Goal: Navigation & Orientation: Find specific page/section

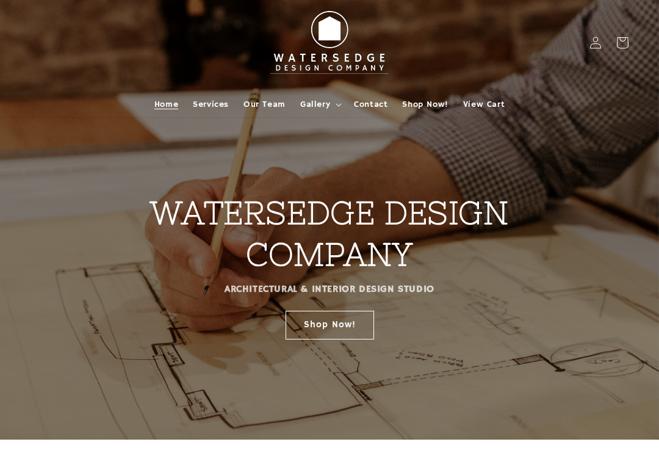
click at [217, 103] on span "Services" at bounding box center [211, 104] width 36 height 11
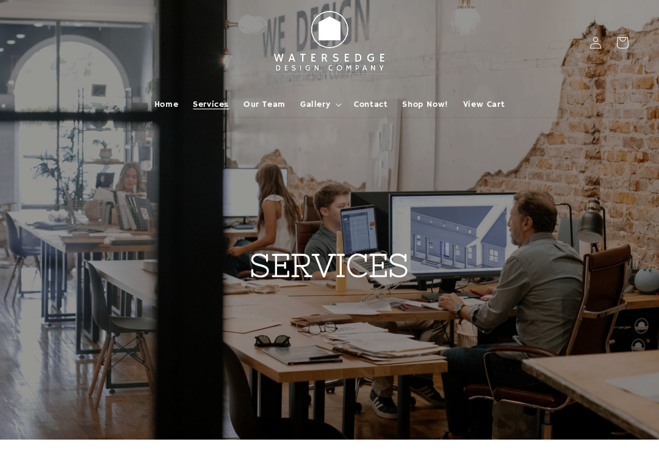
click at [269, 105] on span "Our Team" at bounding box center [265, 104] width 42 height 11
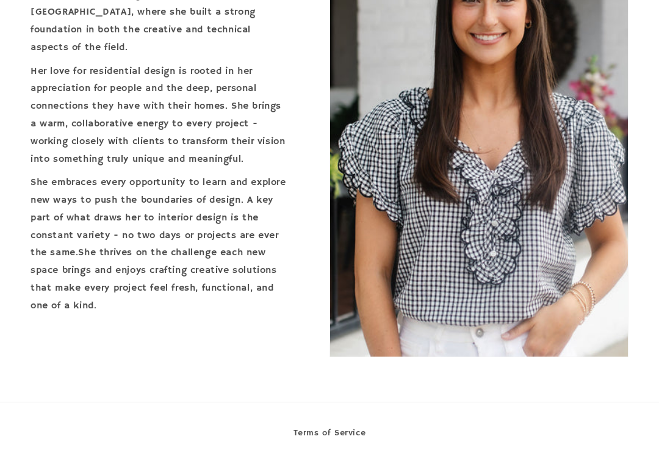
scroll to position [2321, 0]
click at [329, 425] on link "Terms of Service" at bounding box center [330, 434] width 73 height 18
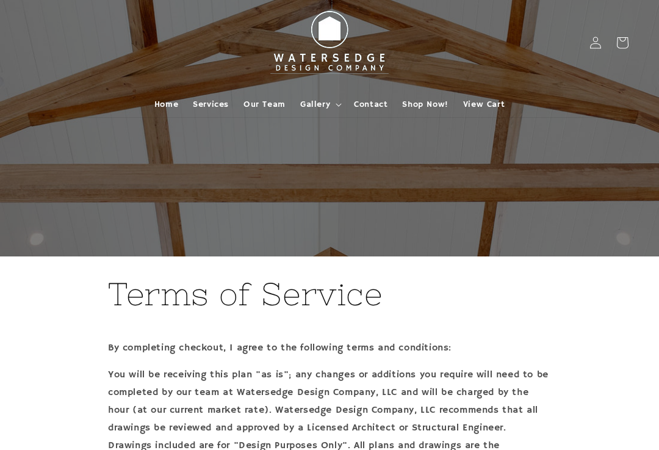
click at [435, 106] on span "Shop Now!" at bounding box center [425, 104] width 46 height 11
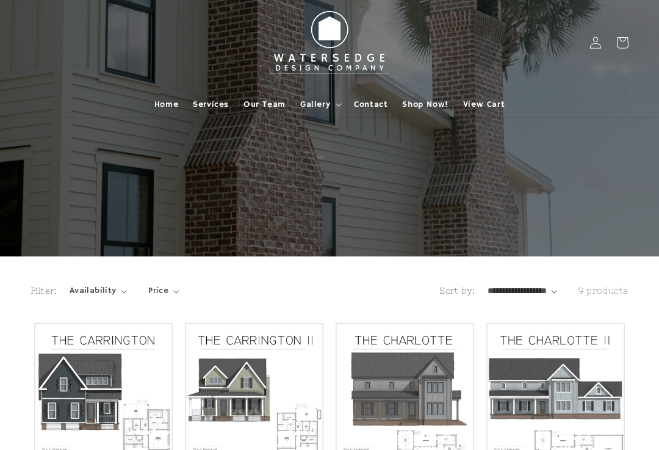
click at [320, 102] on span "Gallery" at bounding box center [315, 104] width 30 height 11
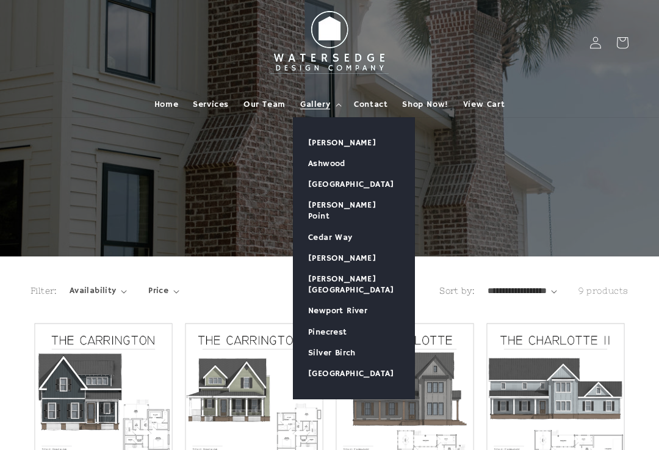
click at [339, 322] on link "Pinecrest" at bounding box center [354, 332] width 121 height 21
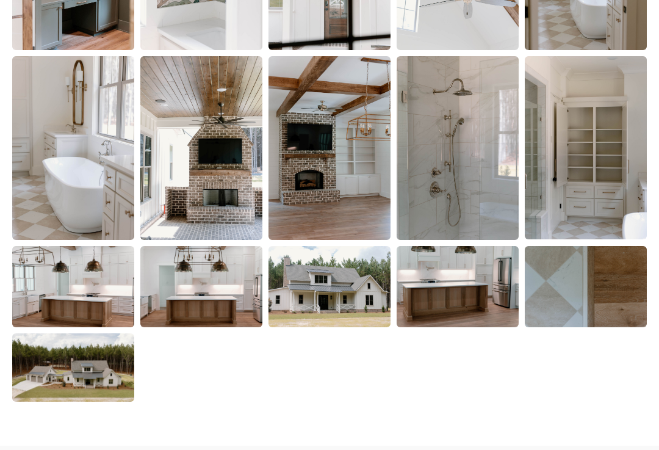
scroll to position [1865, 0]
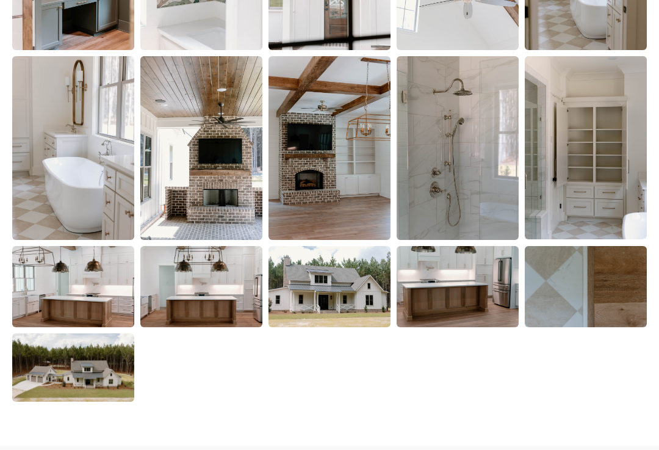
click at [80, 367] on img at bounding box center [73, 367] width 122 height 68
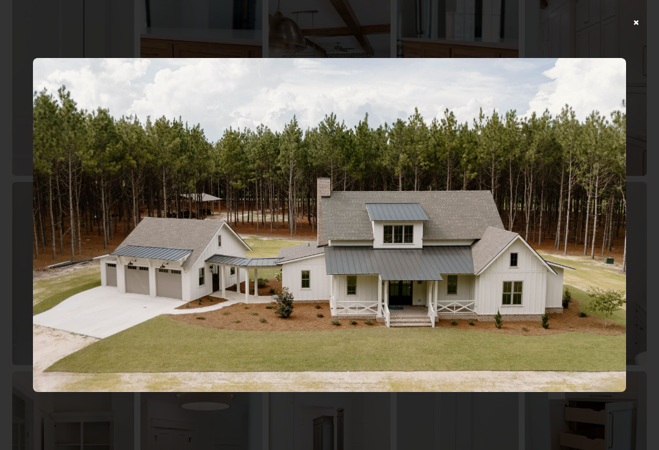
scroll to position [1152, 0]
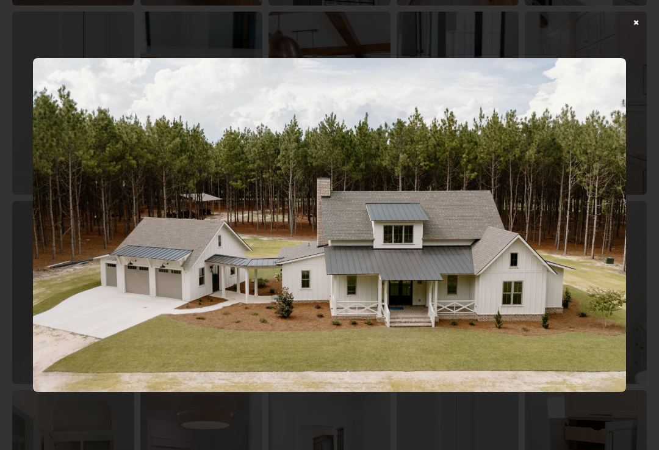
click at [638, 22] on div at bounding box center [329, 225] width 659 height 450
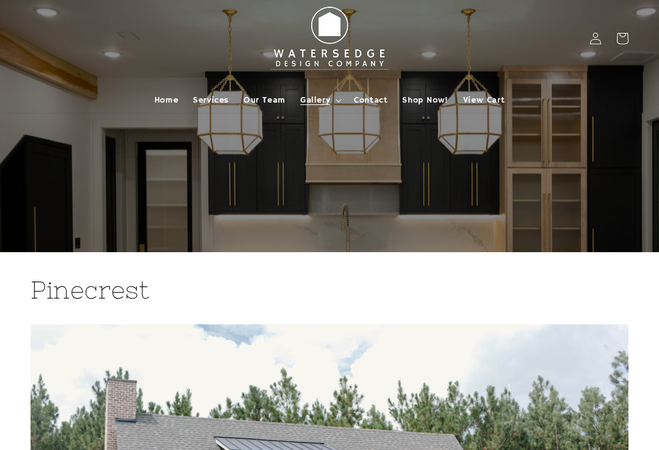
scroll to position [0, 0]
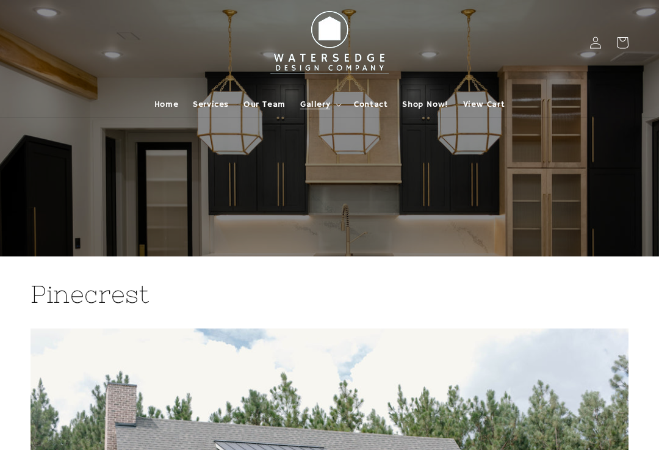
click at [325, 100] on span "Gallery" at bounding box center [315, 104] width 30 height 11
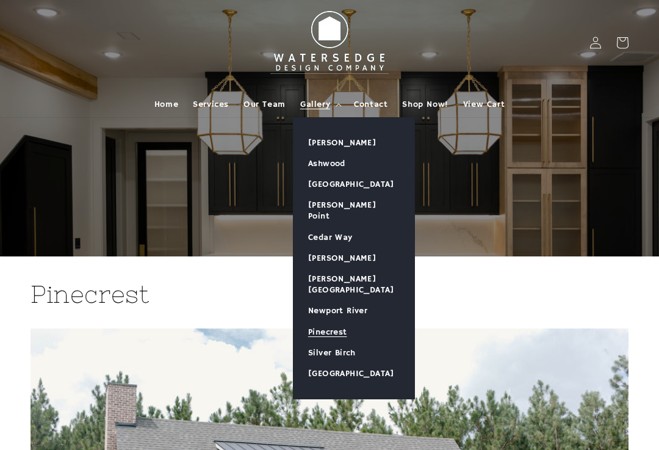
click at [350, 140] on link "[PERSON_NAME]" at bounding box center [354, 142] width 121 height 21
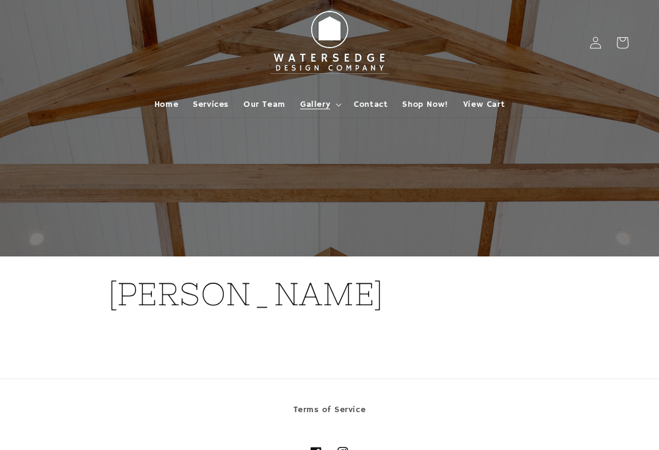
click at [322, 99] on span "Gallery" at bounding box center [315, 104] width 30 height 11
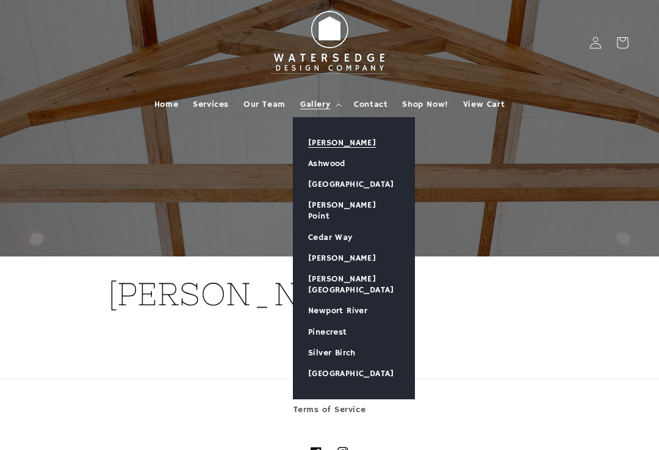
click at [342, 140] on link "[PERSON_NAME]" at bounding box center [354, 142] width 121 height 21
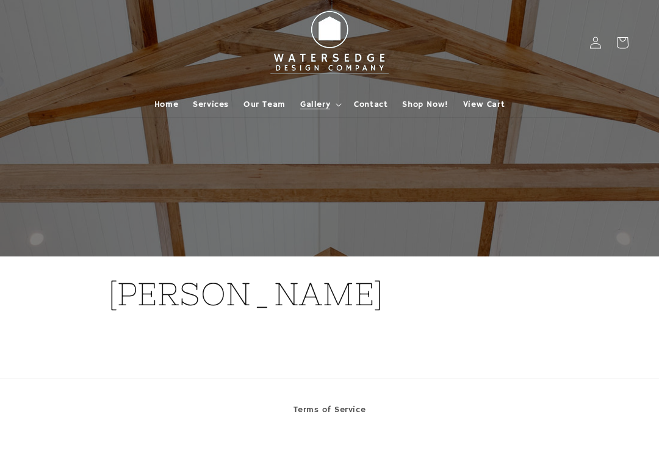
click at [323, 108] on span "Gallery" at bounding box center [315, 104] width 30 height 11
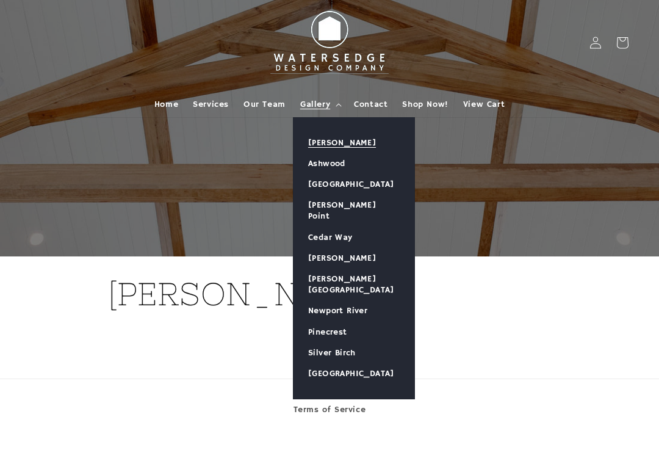
click at [333, 161] on link "Ashwood" at bounding box center [354, 163] width 121 height 21
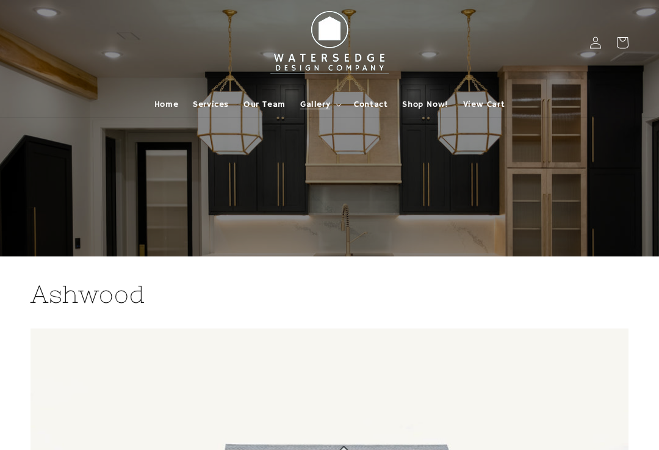
click at [330, 106] on summary "Gallery" at bounding box center [320, 105] width 54 height 26
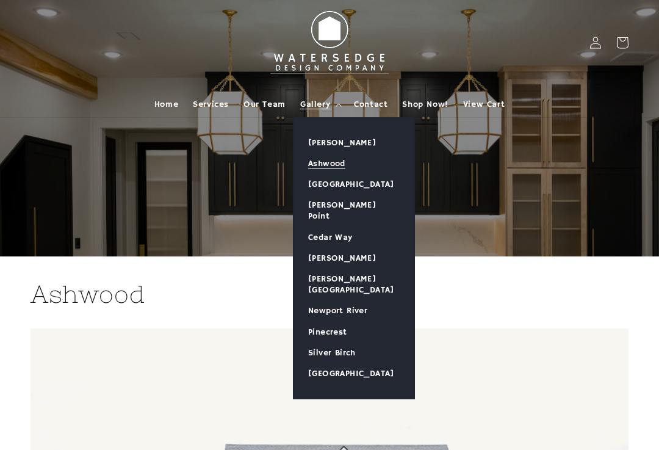
click at [359, 184] on link "[GEOGRAPHIC_DATA]" at bounding box center [354, 184] width 121 height 21
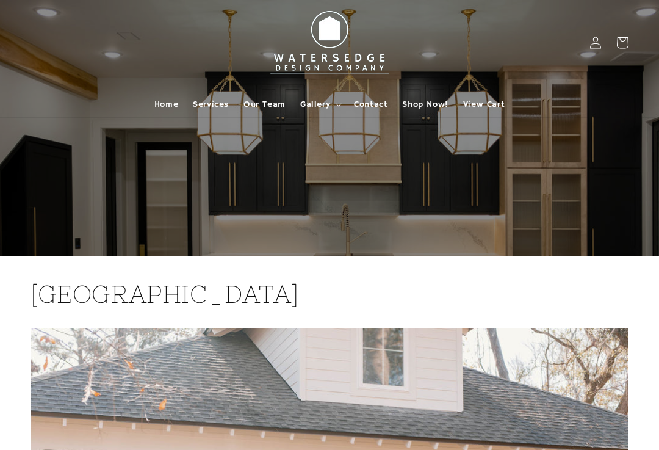
click at [319, 106] on span "Gallery" at bounding box center [315, 104] width 30 height 11
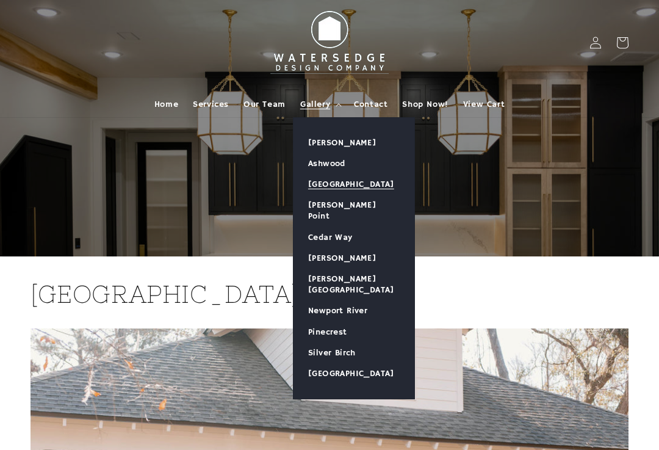
click at [366, 363] on link "[GEOGRAPHIC_DATA]" at bounding box center [354, 373] width 121 height 21
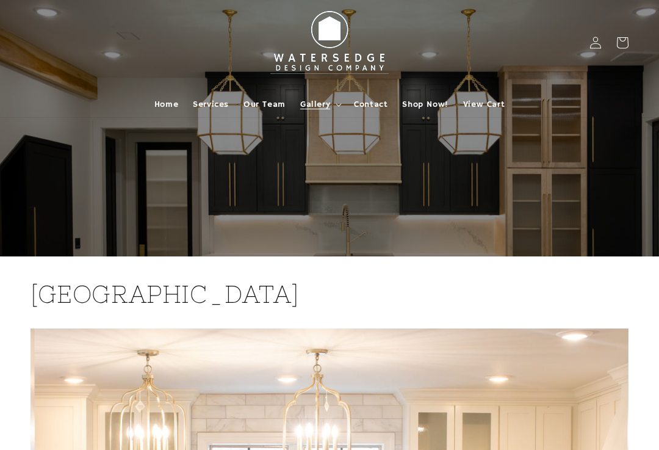
click at [604, 195] on div at bounding box center [329, 128] width 659 height 256
click at [330, 104] on summary "Gallery" at bounding box center [320, 105] width 54 height 26
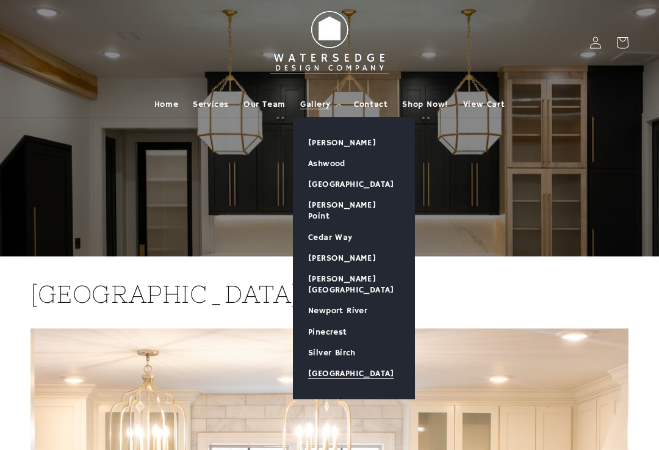
click at [348, 342] on link "Silver Birch" at bounding box center [354, 352] width 121 height 21
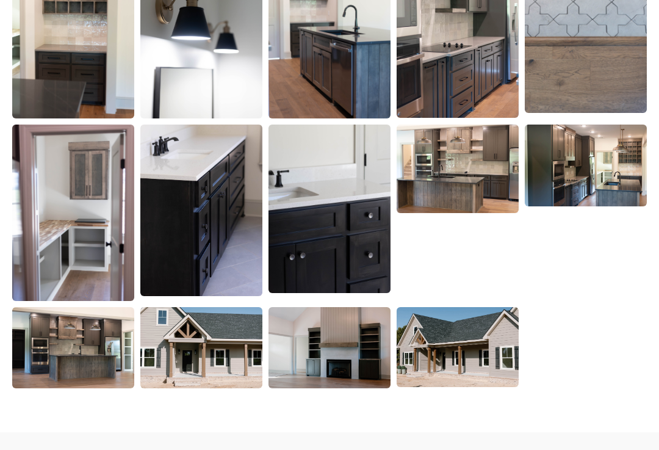
scroll to position [1986, 0]
